Goal: Task Accomplishment & Management: Use online tool/utility

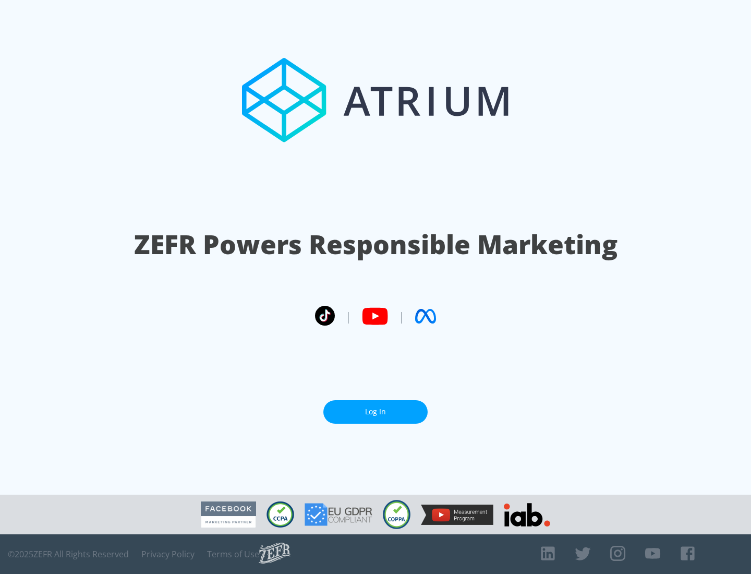
click at [376, 412] on link "Log In" at bounding box center [375, 411] width 104 height 23
